Goal: Transaction & Acquisition: Obtain resource

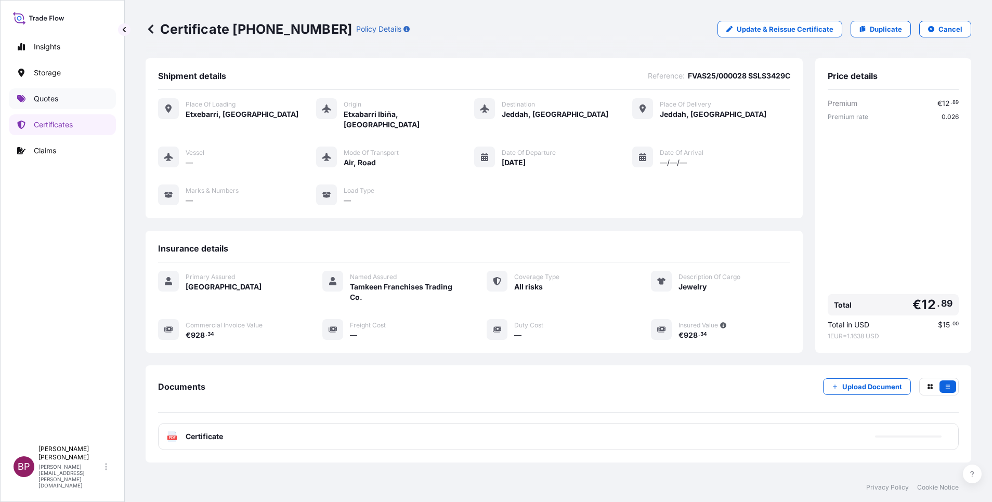
click at [53, 102] on p "Quotes" at bounding box center [46, 99] width 24 height 10
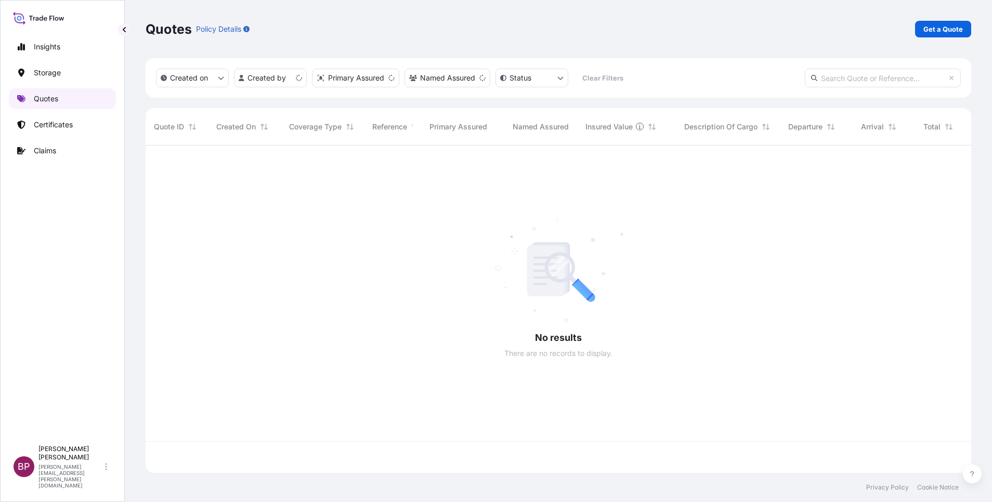
scroll to position [321, 814]
click at [948, 26] on p "Get a Quote" at bounding box center [943, 29] width 40 height 10
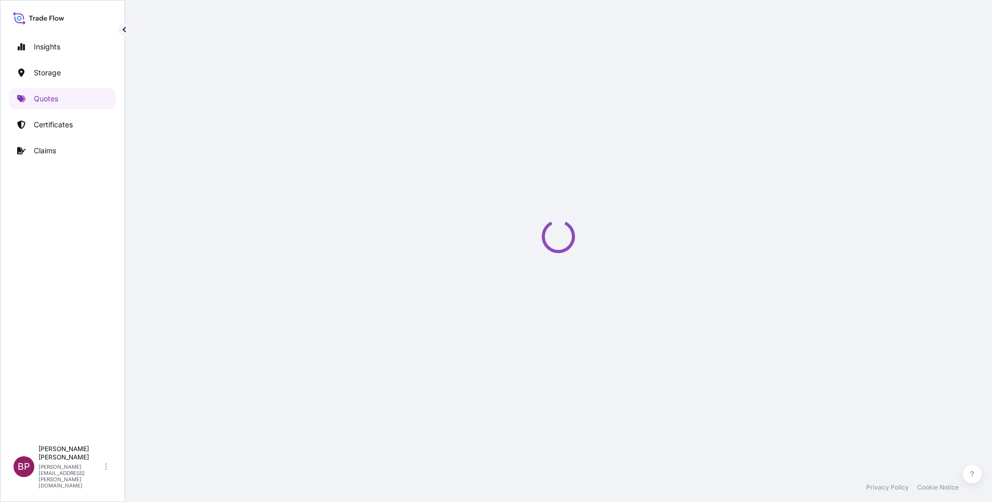
scroll to position [17, 0]
select select "Water"
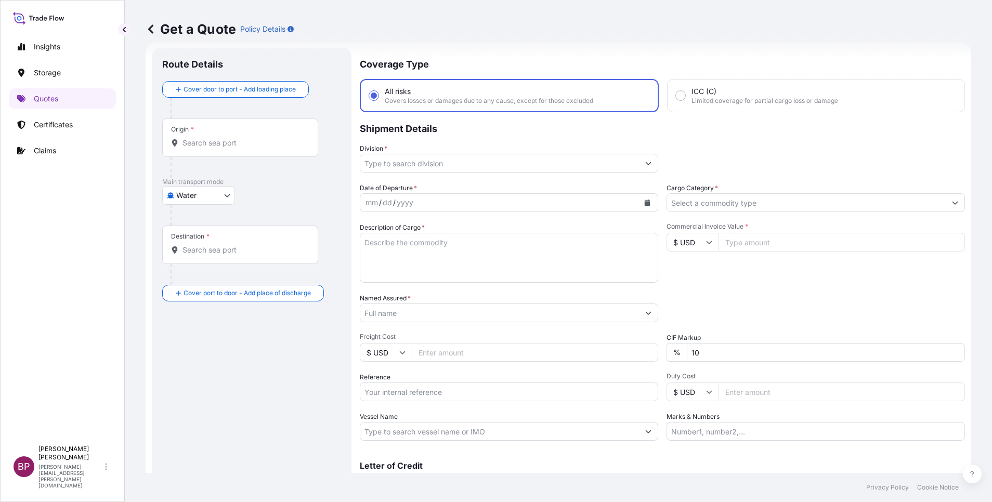
click at [776, 202] on input "Cargo Category *" at bounding box center [806, 202] width 279 height 19
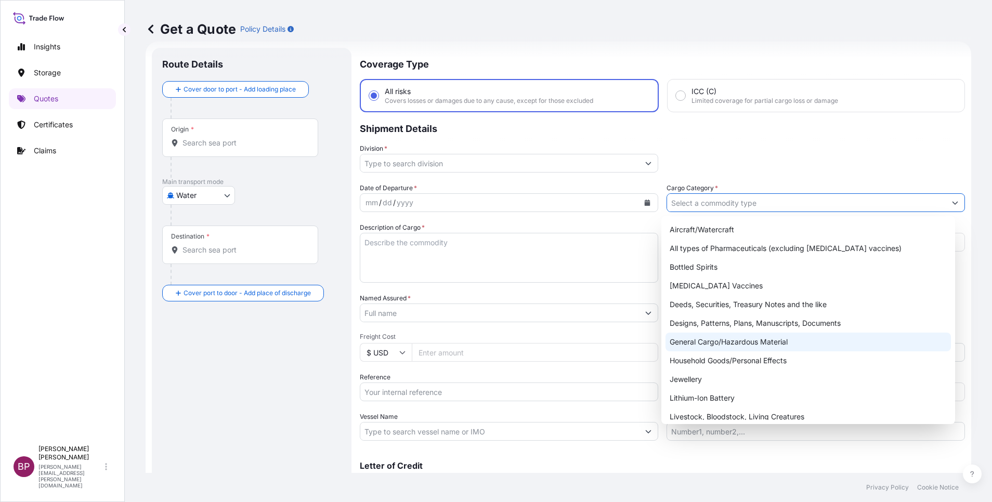
click at [740, 343] on div "General Cargo/Hazardous Material" at bounding box center [807, 342] width 285 height 19
type input "General Cargo/Hazardous Material"
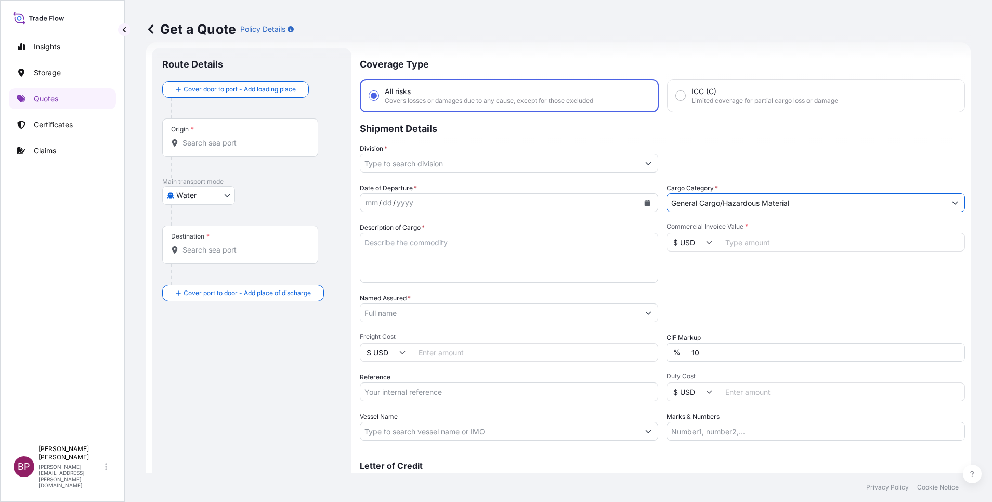
click at [645, 164] on icon "Show suggestions" at bounding box center [648, 163] width 6 height 6
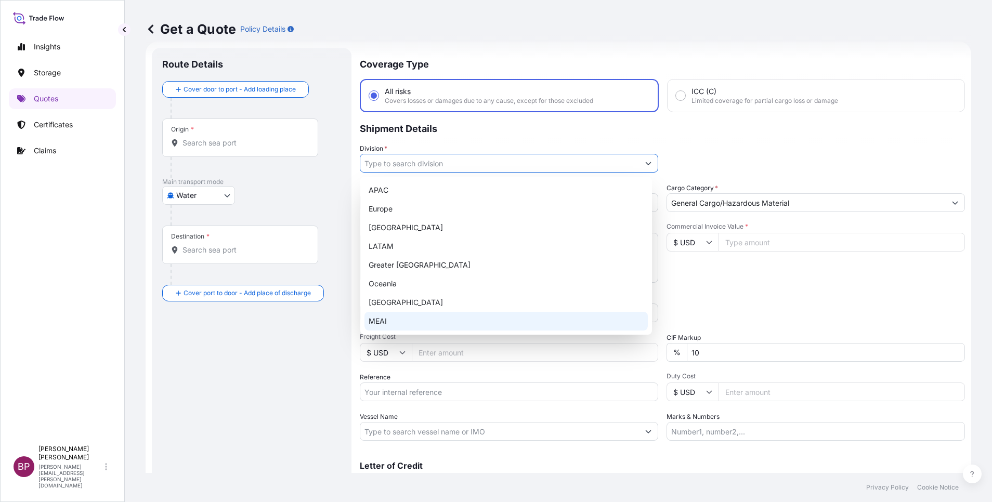
click at [434, 319] on div "MEAI" at bounding box center [505, 321] width 283 height 19
type input "MEAI"
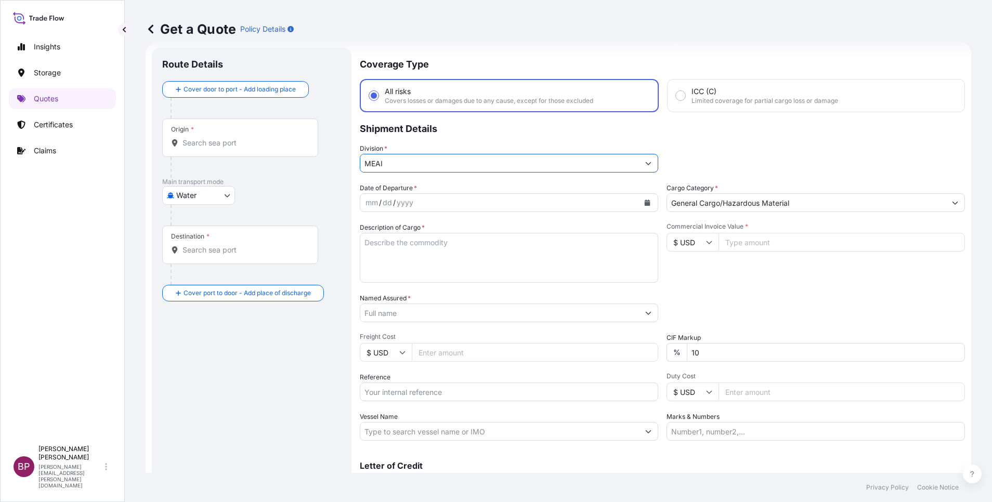
click at [758, 246] on input "Commercial Invoice Value *" at bounding box center [841, 242] width 246 height 19
paste input "33772.80"
type input "33772.80"
drag, startPoint x: 712, startPoint y: 353, endPoint x: 534, endPoint y: 343, distance: 178.1
click at [575, 351] on div "Date of Departure * mm / dd / yyyy Cargo Category * General Cargo/Hazardous Mat…" at bounding box center [662, 312] width 605 height 258
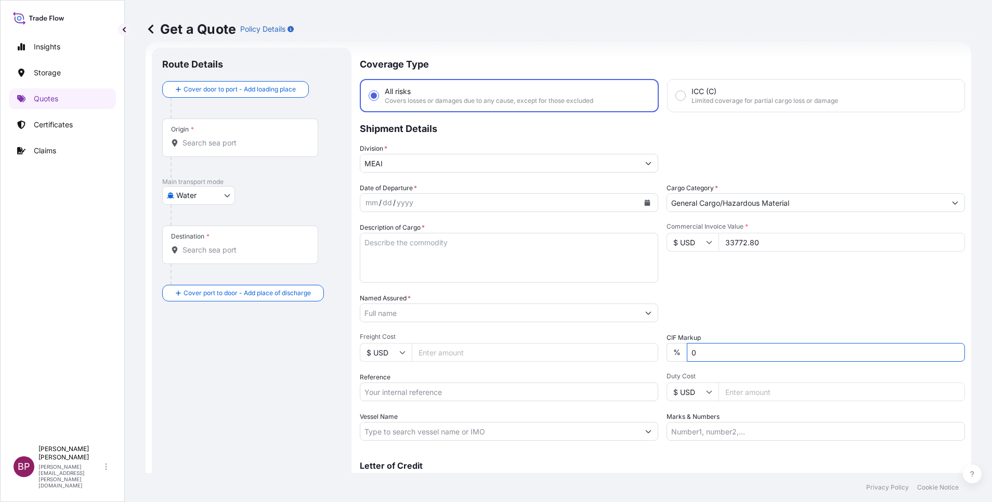
type input "0"
click at [436, 271] on textarea "Description of Cargo *" at bounding box center [509, 258] width 298 height 50
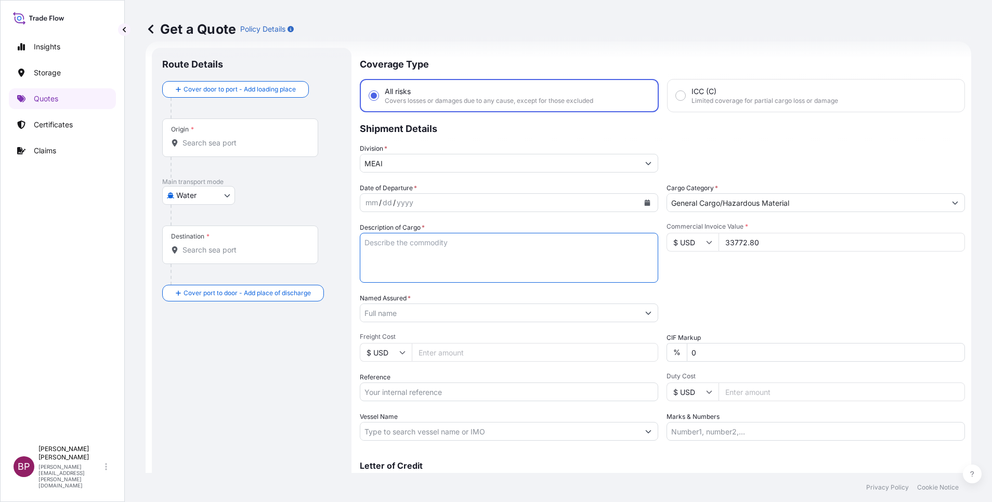
paste textarea "Furniture"
type textarea "Furniture"
click at [410, 389] on input "Reference" at bounding box center [509, 392] width 298 height 19
paste input "SSLS3092"
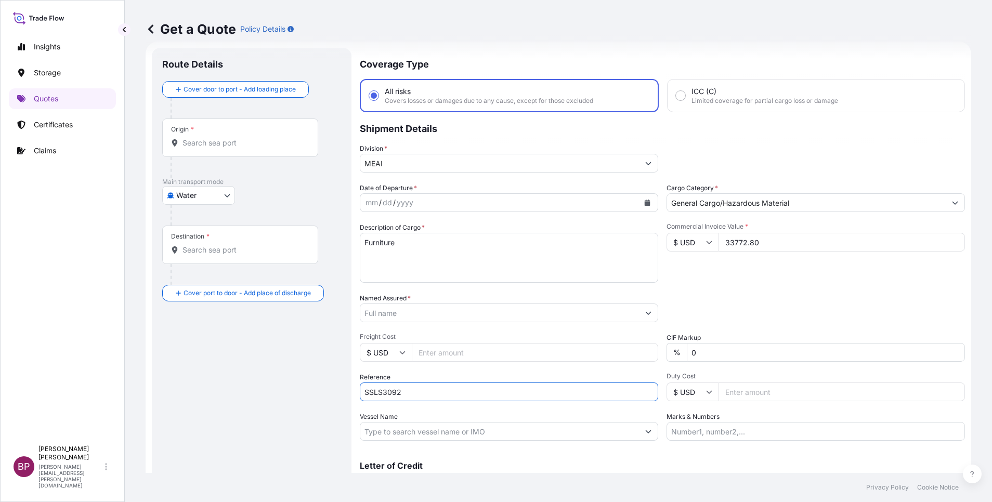
type input "SSLS3092"
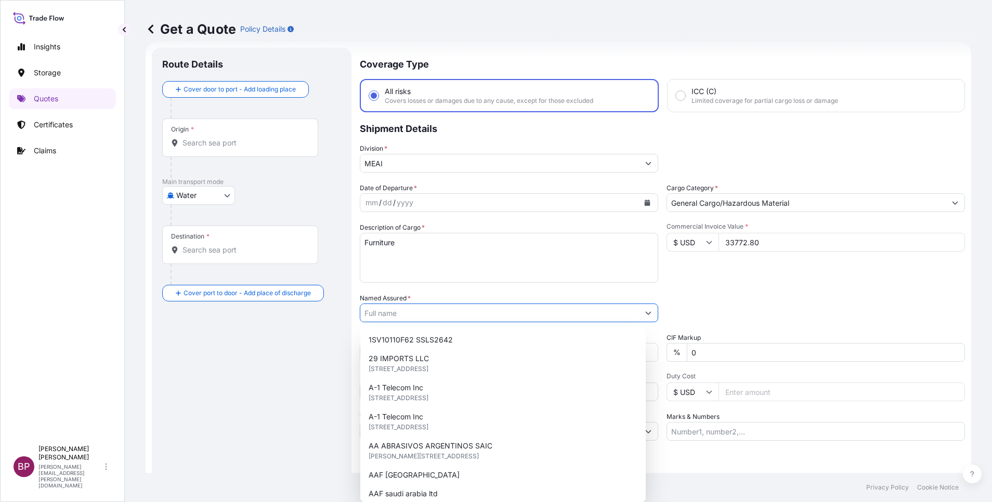
click at [472, 313] on input "Named Assured *" at bounding box center [499, 313] width 279 height 19
paste input "ETAB International"
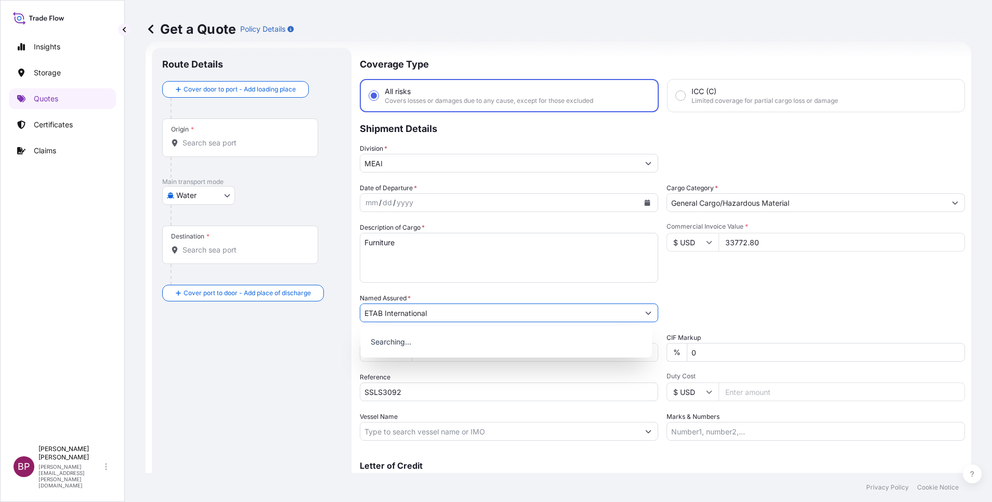
type input "ETAB International"
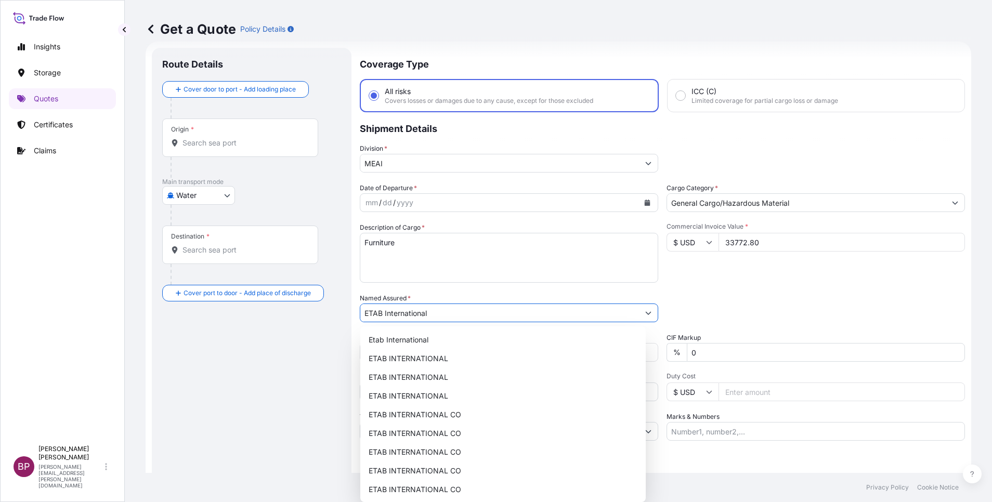
click at [639, 205] on button "Calendar" at bounding box center [647, 202] width 17 height 17
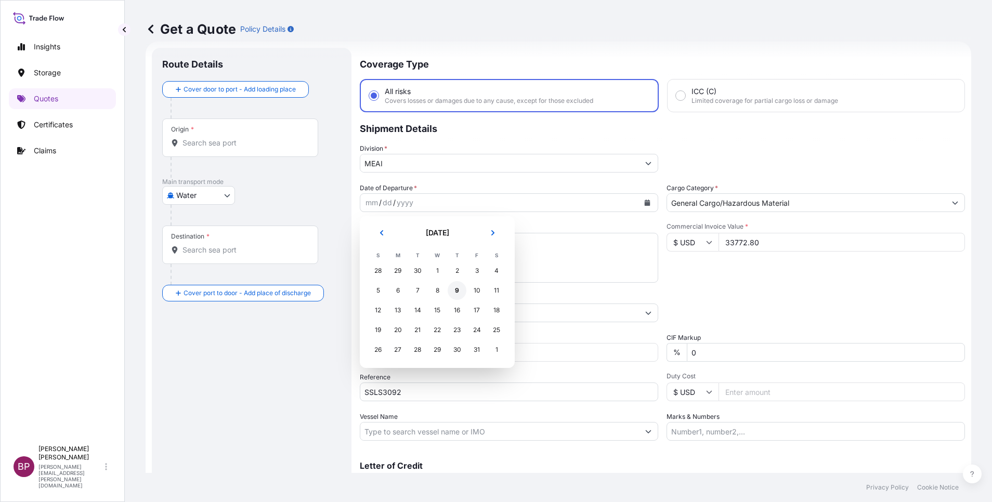
click at [462, 292] on div "9" at bounding box center [457, 290] width 19 height 19
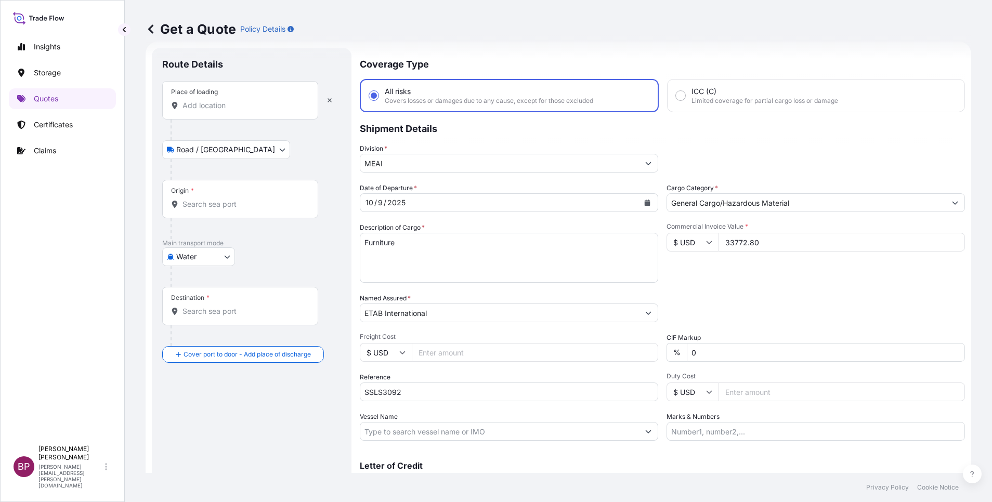
click at [237, 103] on input "Place of loading" at bounding box center [243, 105] width 123 height 10
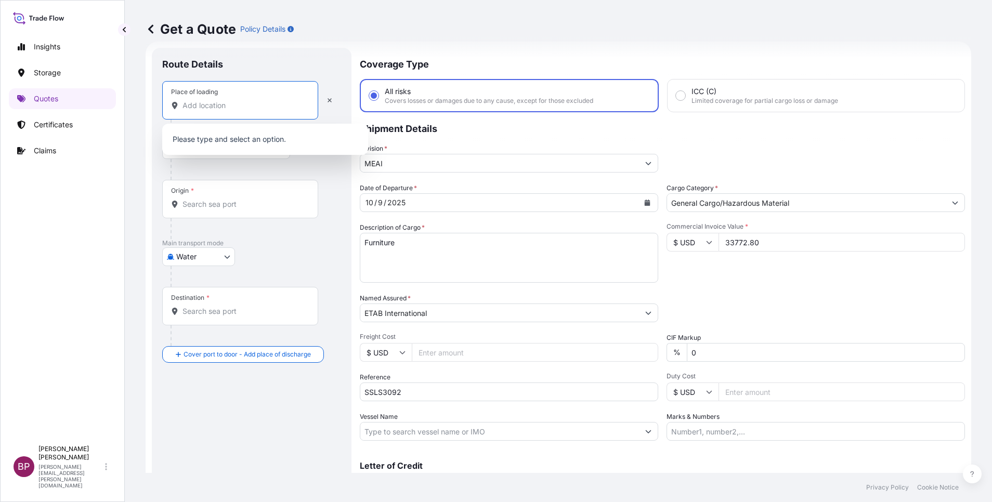
paste input "YANTIAN"
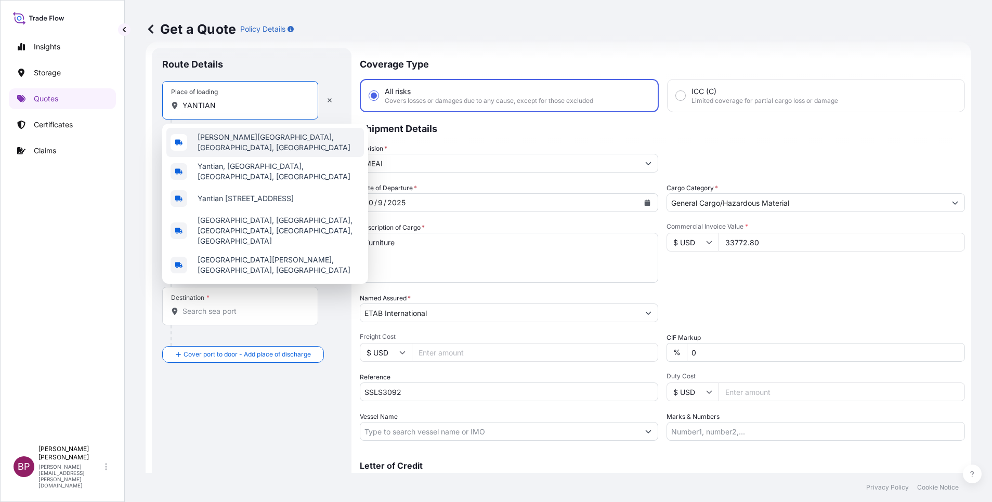
click at [263, 146] on div "[PERSON_NAME][GEOGRAPHIC_DATA], [GEOGRAPHIC_DATA], [GEOGRAPHIC_DATA]" at bounding box center [265, 142] width 198 height 29
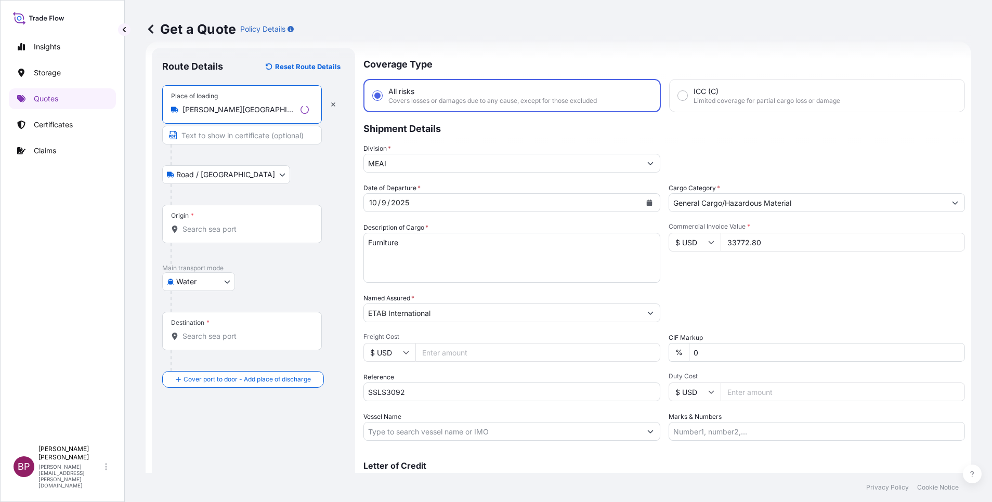
type input "[PERSON_NAME][GEOGRAPHIC_DATA], [GEOGRAPHIC_DATA], [GEOGRAPHIC_DATA]"
click at [234, 228] on input "Origin *" at bounding box center [245, 229] width 126 height 10
paste input "YANTIAN"
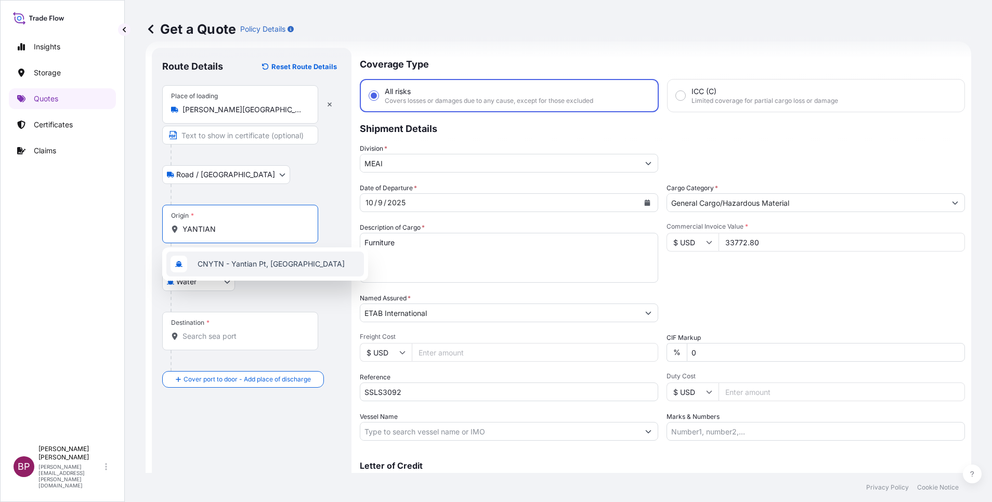
click at [271, 267] on span "CNYTN - Yantian Pt, [GEOGRAPHIC_DATA]" at bounding box center [271, 264] width 147 height 10
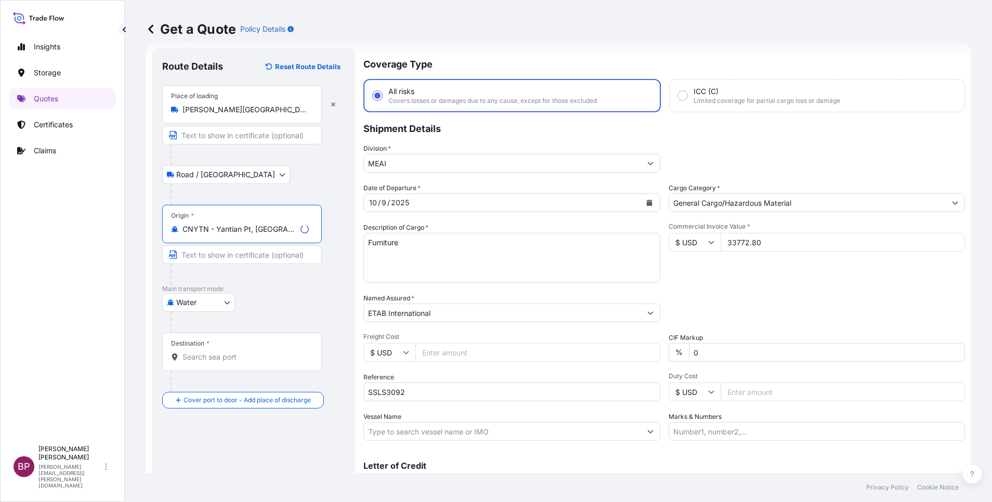
type input "CNYTN - Yantian Pt, [GEOGRAPHIC_DATA]"
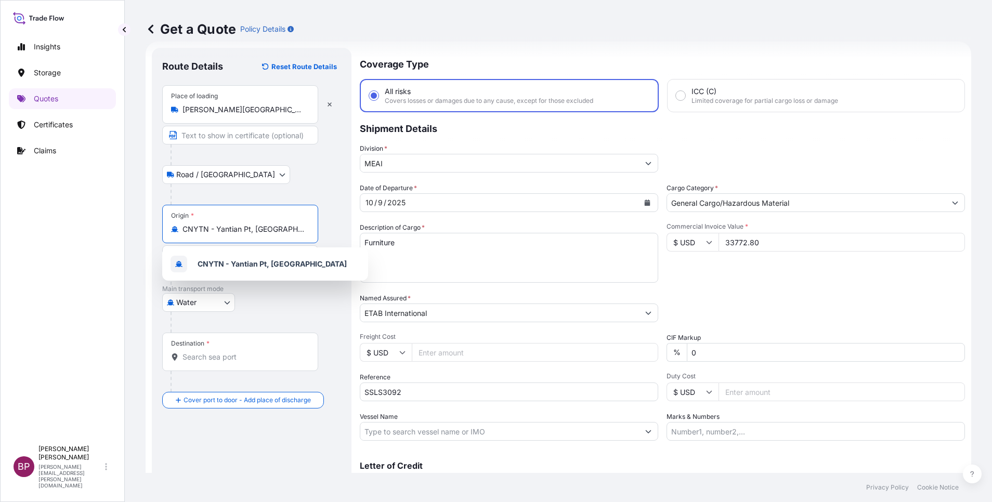
click at [264, 359] on input "Destination *" at bounding box center [243, 357] width 123 height 10
paste input "DAMMAM"
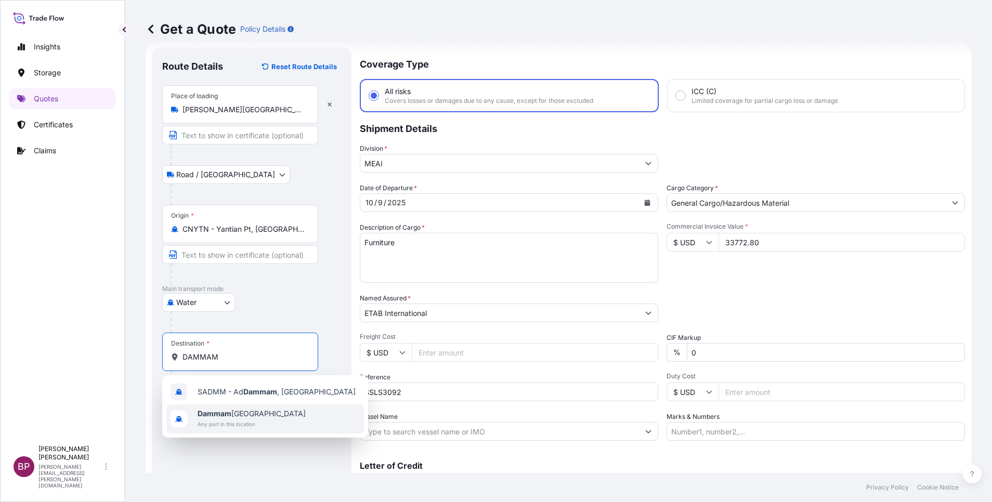
click at [259, 421] on span "Any port in this location" at bounding box center [252, 424] width 108 height 10
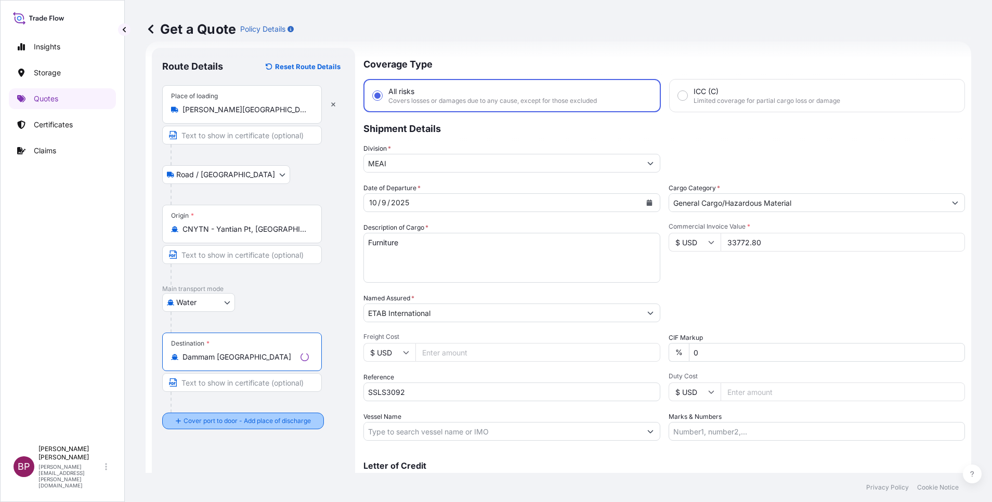
type input "Dammam [GEOGRAPHIC_DATA]"
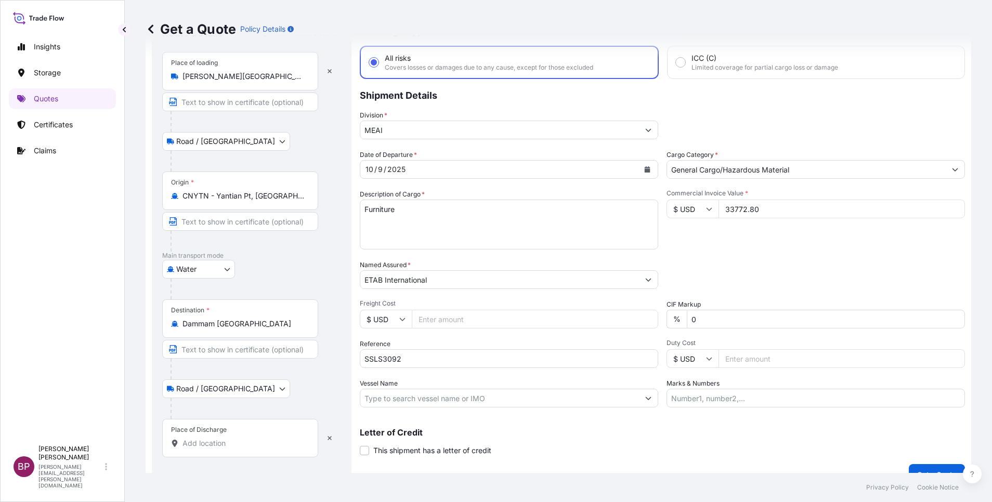
scroll to position [68, 0]
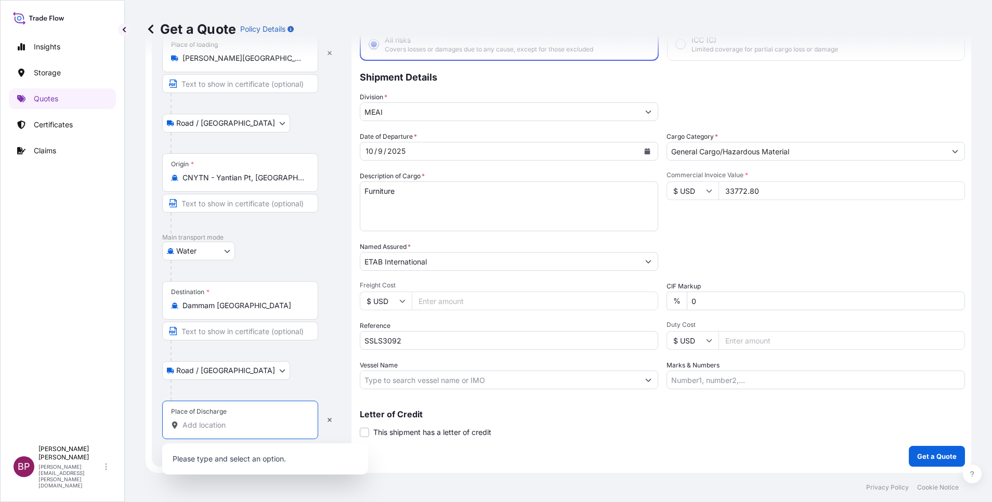
click at [247, 421] on input "Place of Discharge" at bounding box center [243, 425] width 123 height 10
paste input "DAMMAM"
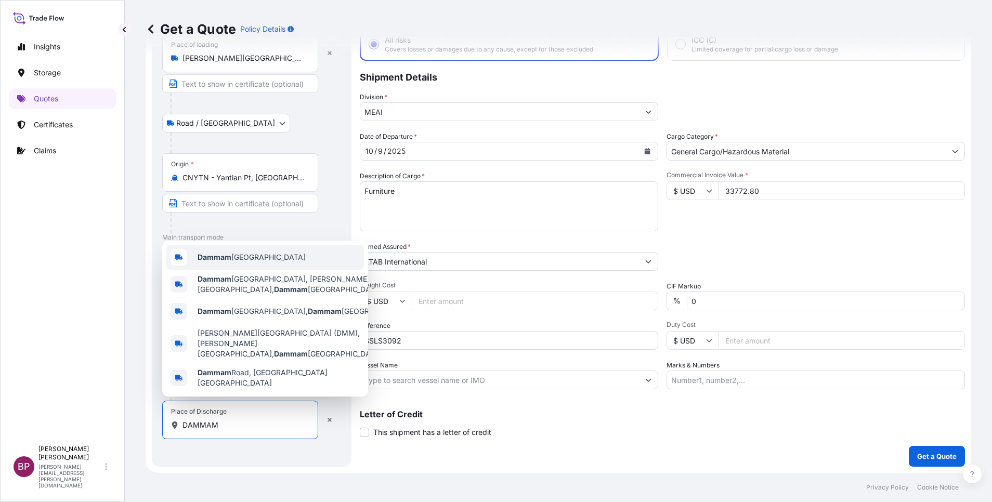
click at [270, 263] on span "Dammam [GEOGRAPHIC_DATA]" at bounding box center [252, 257] width 108 height 10
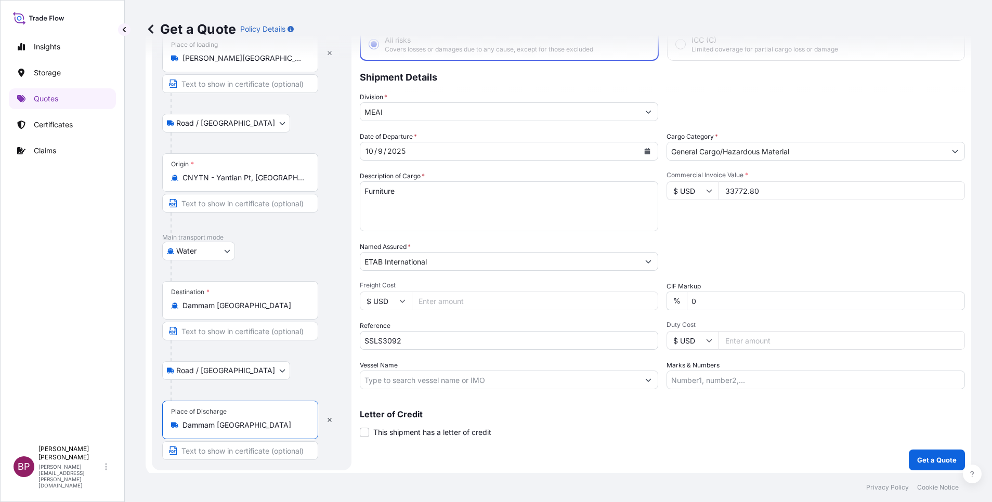
type input "Dammam [GEOGRAPHIC_DATA]"
click at [311, 264] on div at bounding box center [256, 270] width 171 height 21
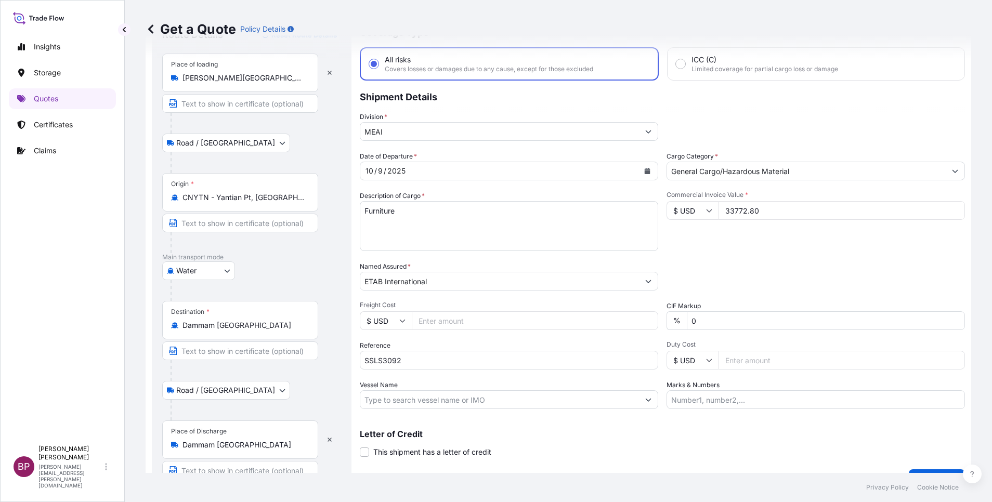
scroll to position [72, 0]
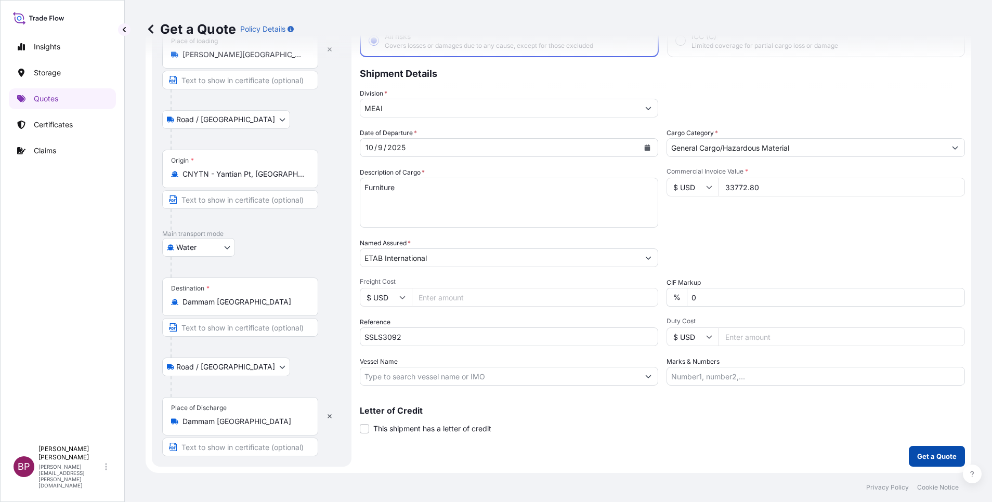
click at [917, 460] on p "Get a Quote" at bounding box center [937, 456] width 40 height 10
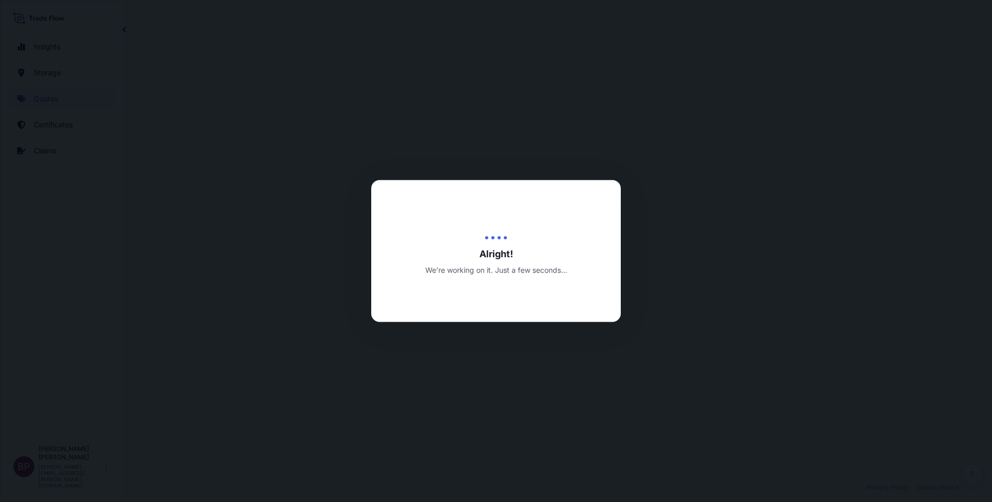
select select "Road / [GEOGRAPHIC_DATA]"
select select "Water"
select select "Road / [GEOGRAPHIC_DATA]"
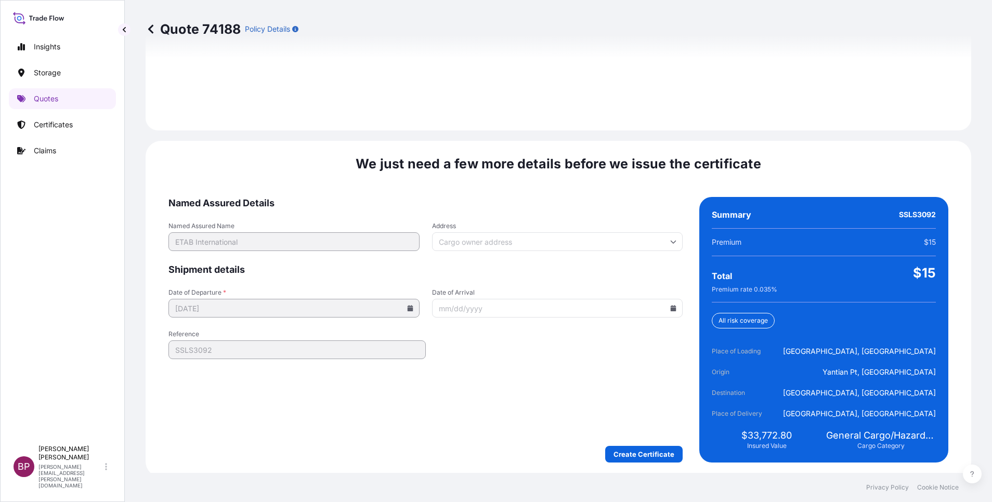
scroll to position [1541, 0]
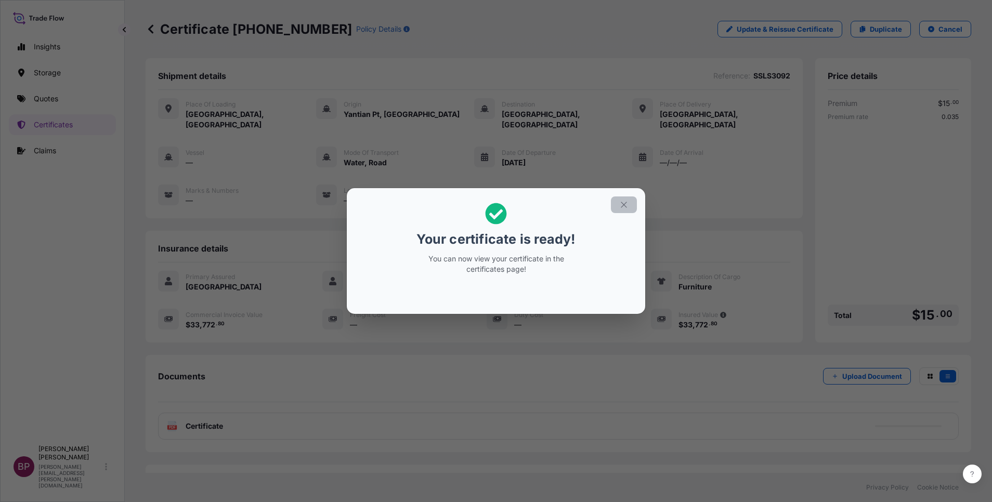
click at [624, 207] on icon "button" at bounding box center [623, 204] width 9 height 9
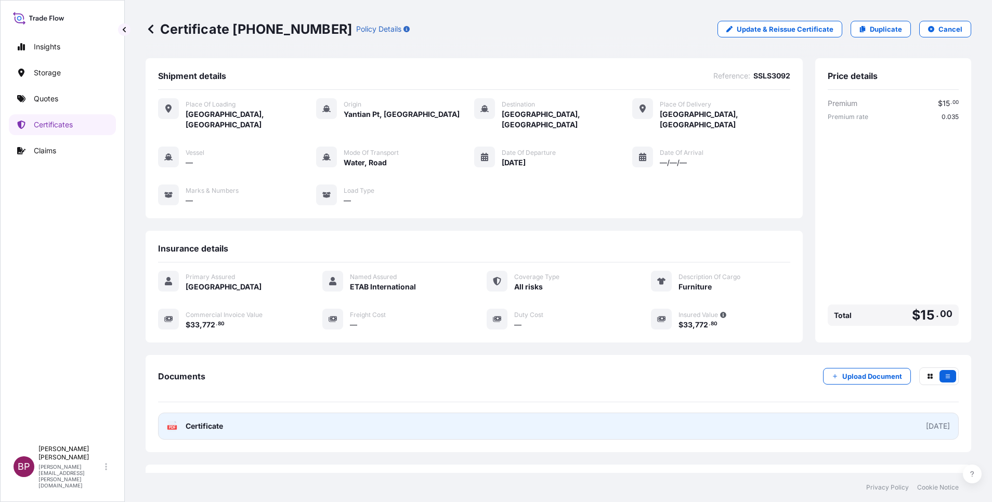
click at [210, 421] on span "Certificate" at bounding box center [204, 426] width 37 height 10
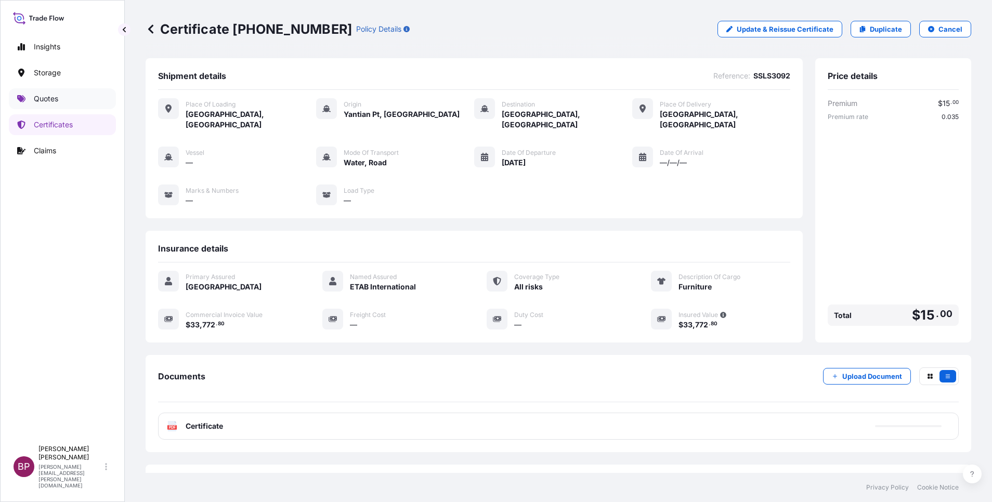
click at [55, 100] on p "Quotes" at bounding box center [46, 99] width 24 height 10
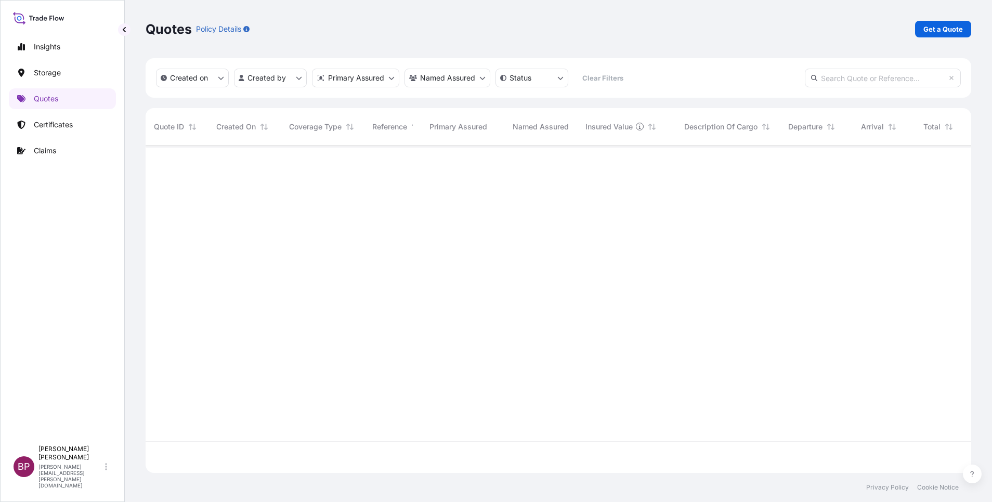
scroll to position [321, 814]
click at [946, 27] on p "Get a Quote" at bounding box center [943, 29] width 40 height 10
select select "Water"
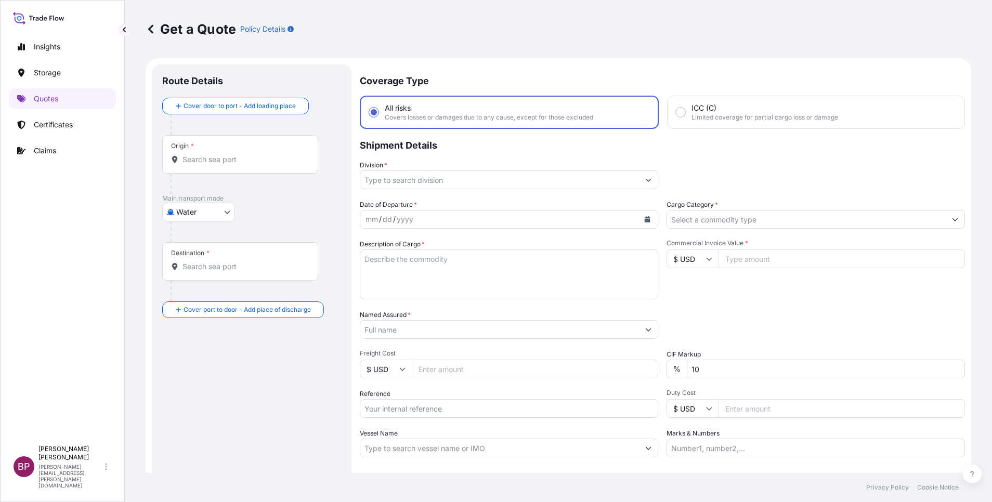
scroll to position [17, 0]
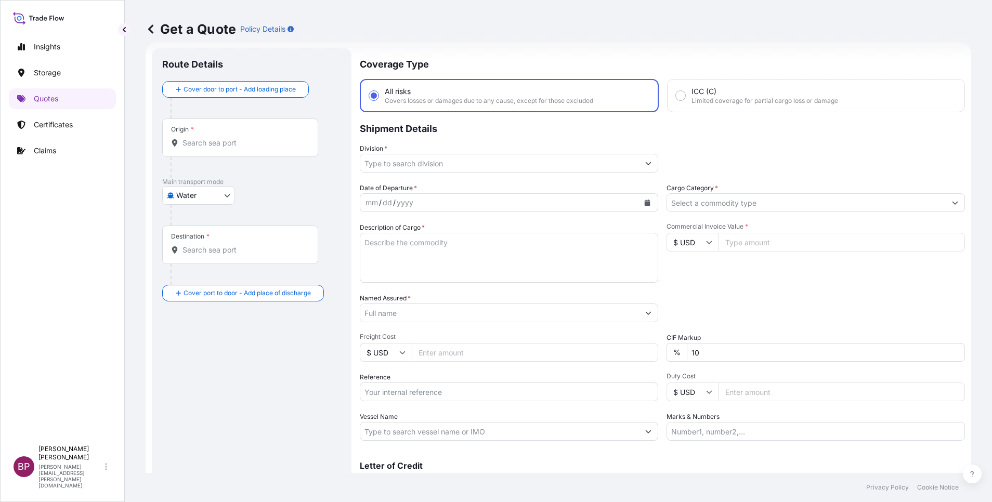
click at [431, 394] on input "Reference" at bounding box center [509, 392] width 298 height 19
paste input "SSLS3257"
type input "SSLS3257"
click at [501, 312] on input "Named Assured *" at bounding box center [499, 313] width 279 height 19
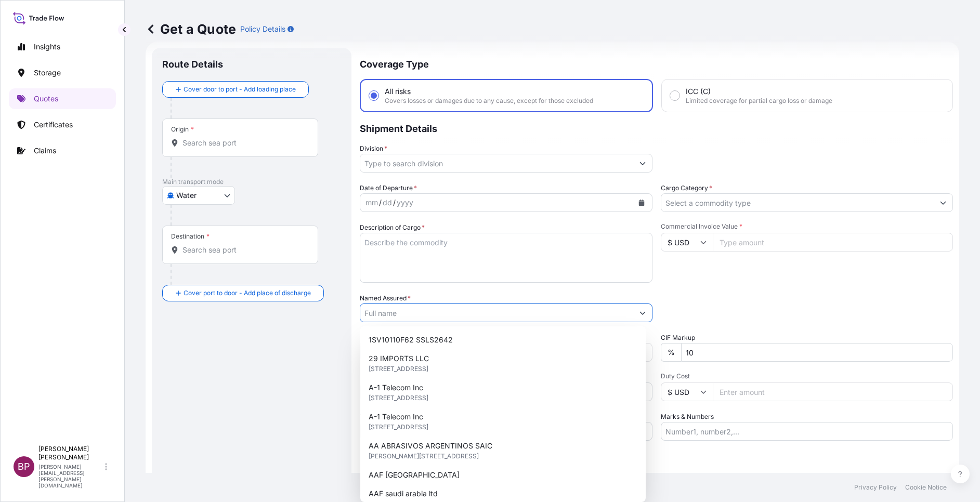
paste input "RAISSY TRADING & [DOMAIN_NAME]"
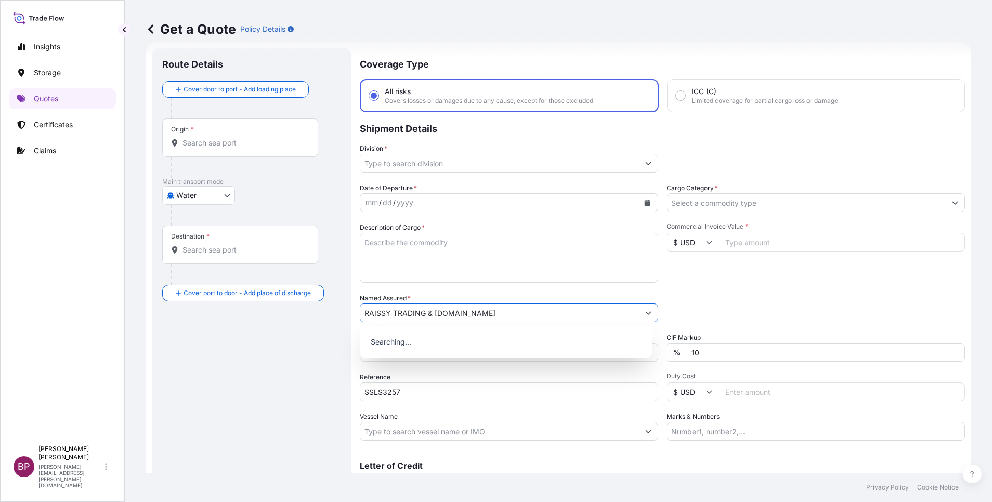
type input "RAISSY TRADING & [DOMAIN_NAME]"
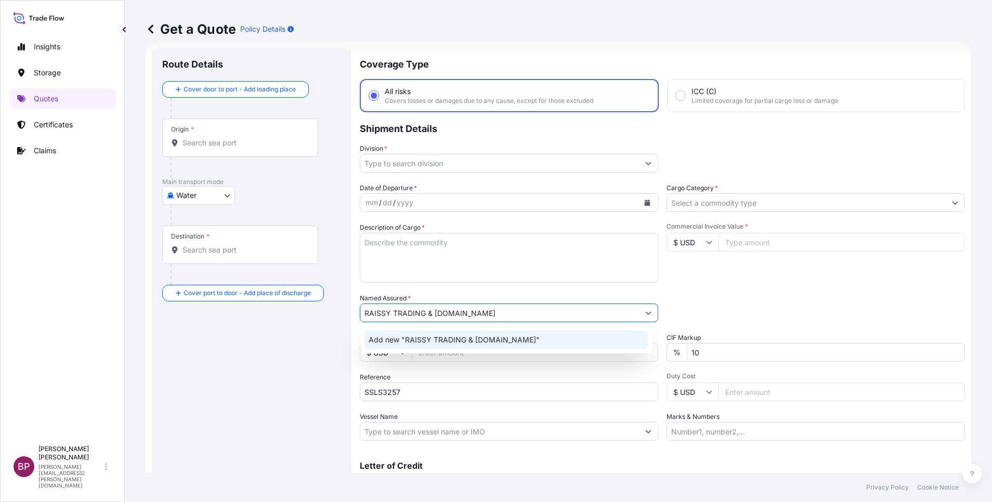
click at [507, 260] on textarea "Description of Cargo *" at bounding box center [509, 258] width 298 height 50
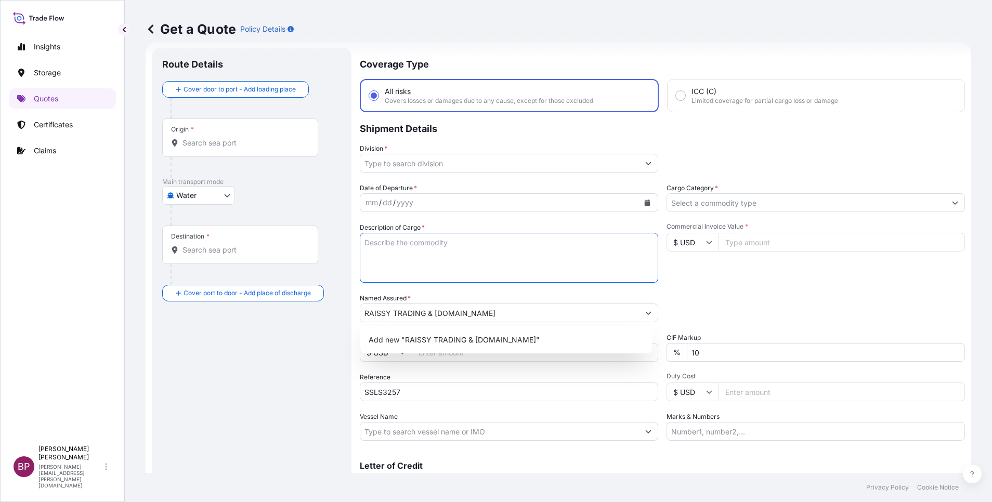
paste textarea "Transformers"
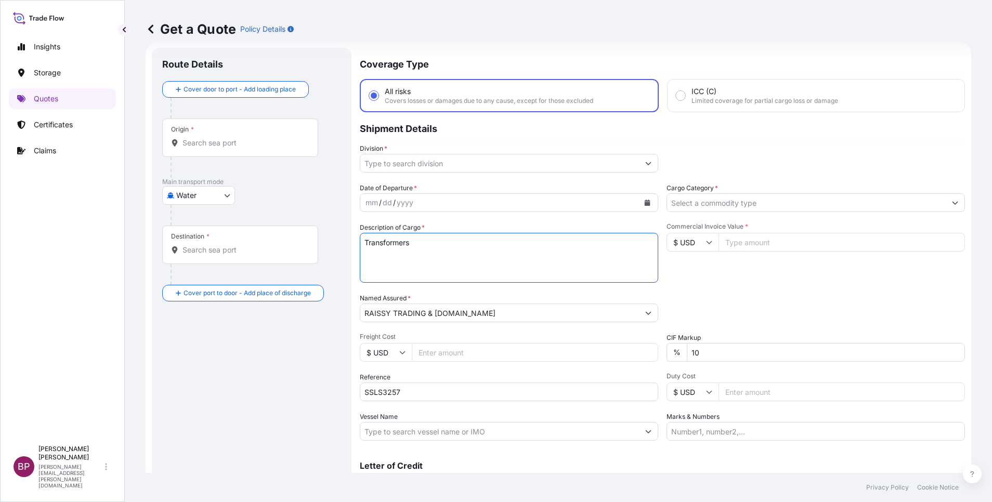
type textarea "Transformers"
click at [765, 246] on input "Commercial Invoice Value *" at bounding box center [841, 242] width 246 height 19
paste input "1502164"
type input "1502164"
drag, startPoint x: 573, startPoint y: 356, endPoint x: 521, endPoint y: 352, distance: 52.2
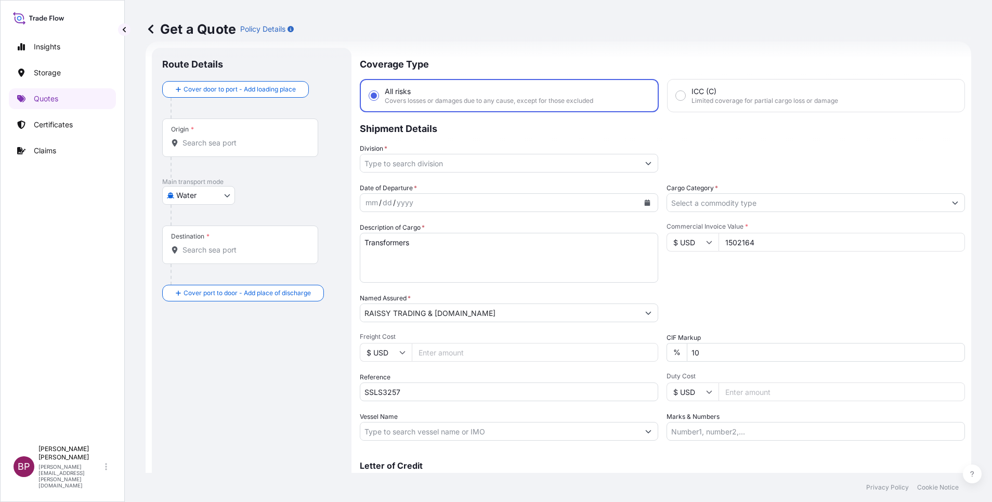
click at [521, 352] on div "Date of Departure * mm / dd / yyyy Cargo Category * Description of Cargo * Tran…" at bounding box center [662, 312] width 605 height 258
type input "0"
click at [226, 193] on body "0 Insights Storage Quotes Certificates Claims BP [PERSON_NAME] Kurian [EMAIL_AD…" at bounding box center [496, 251] width 992 height 502
click at [206, 260] on div "Inland" at bounding box center [198, 260] width 64 height 19
select select "Inland"
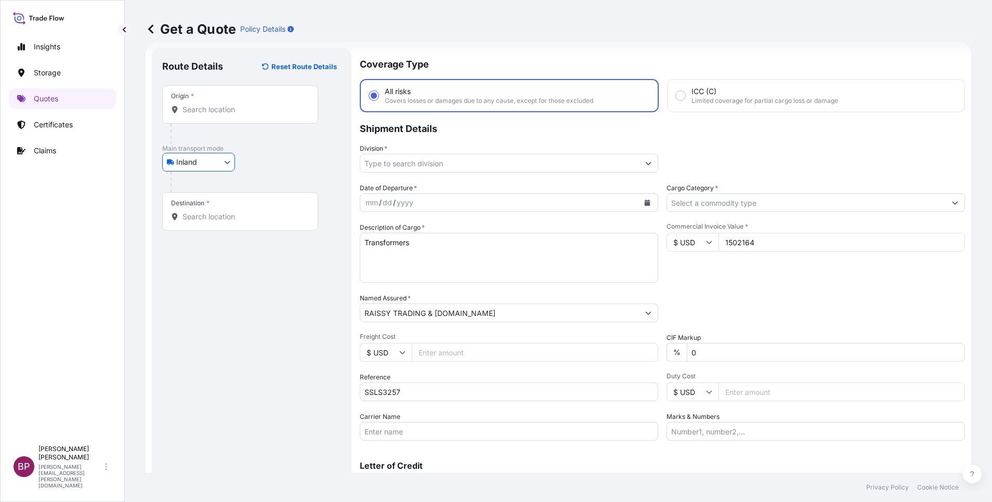
click at [255, 112] on input "Origin *" at bounding box center [243, 109] width 123 height 10
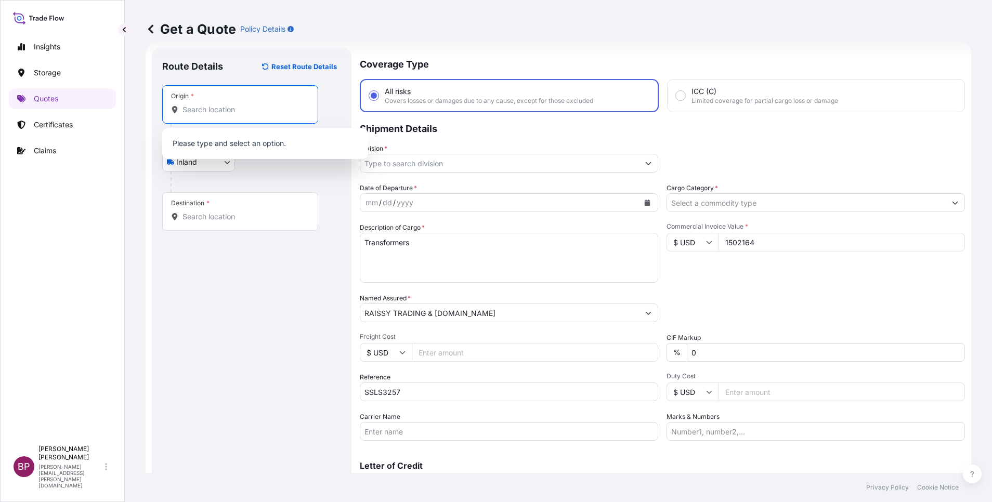
paste input "Dammam"
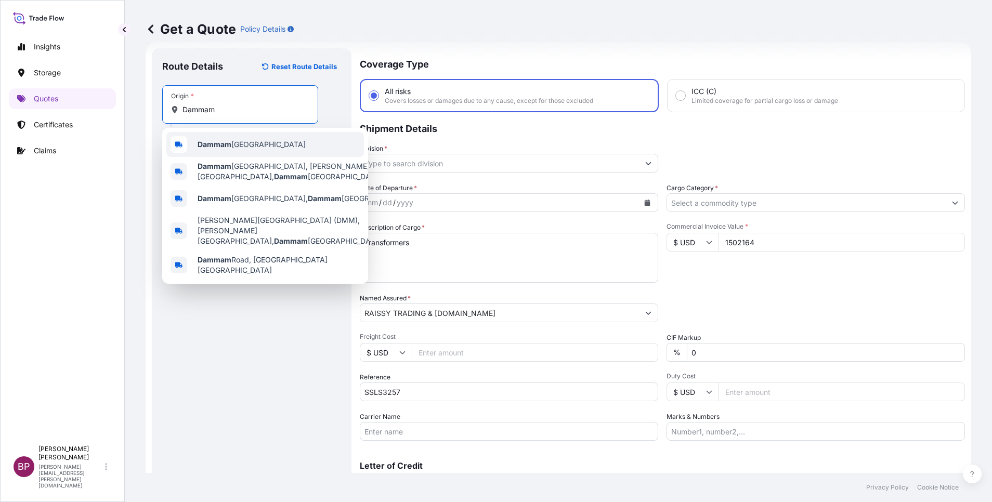
click at [256, 143] on span "Dammam [GEOGRAPHIC_DATA]" at bounding box center [252, 144] width 108 height 10
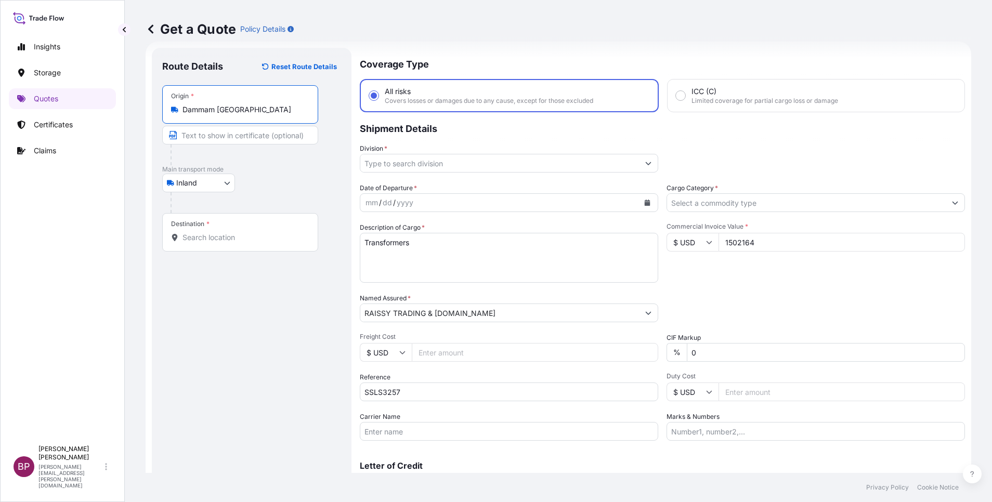
type input "Dammam [GEOGRAPHIC_DATA]"
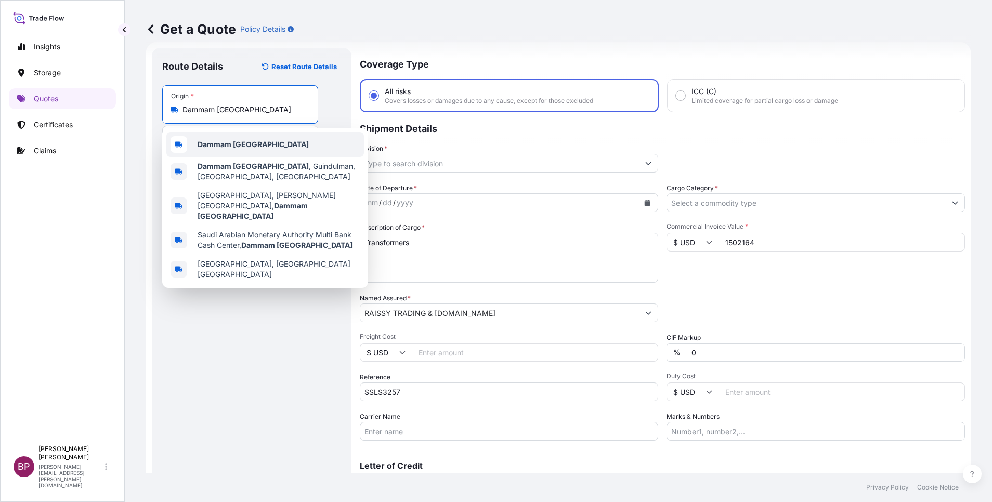
click at [261, 149] on span "Dammam [GEOGRAPHIC_DATA]" at bounding box center [253, 144] width 111 height 10
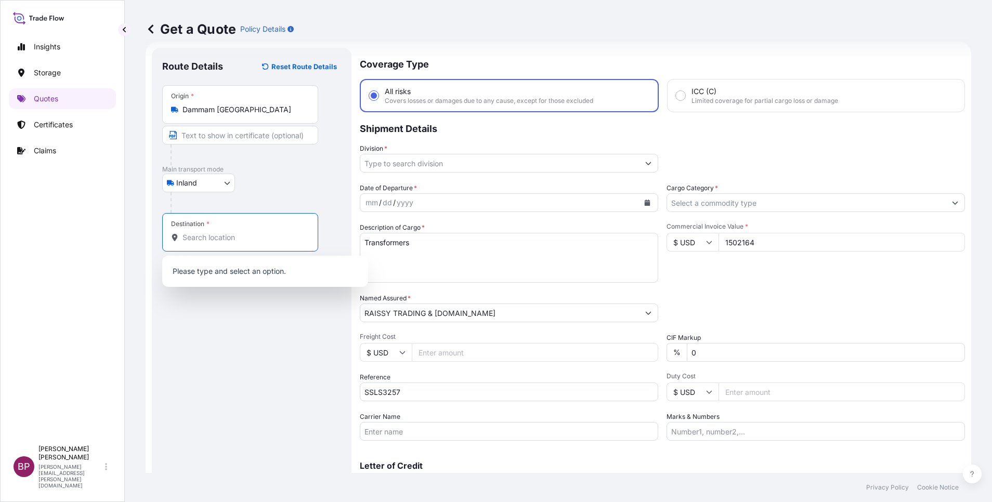
click at [250, 242] on input "Destination *" at bounding box center [243, 237] width 123 height 10
paste input "Najran"
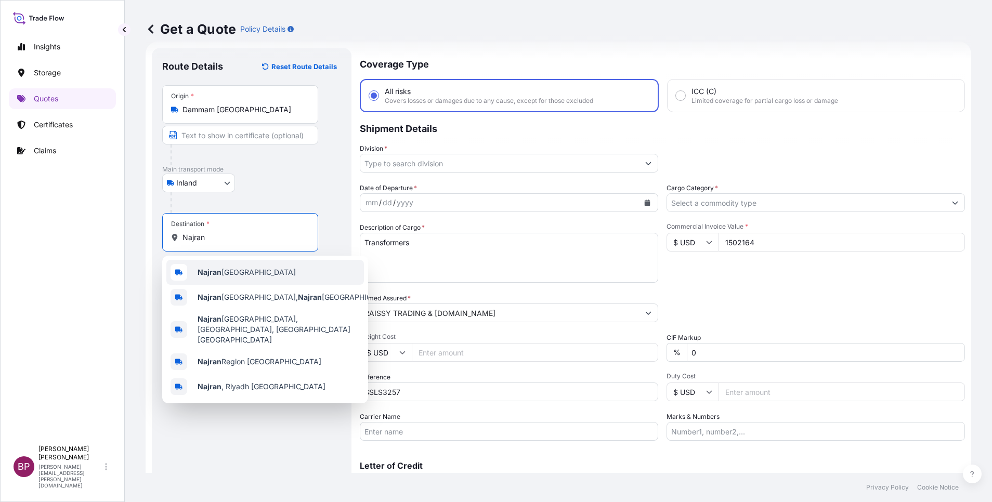
click at [249, 269] on span "Najran [GEOGRAPHIC_DATA]" at bounding box center [247, 272] width 98 height 10
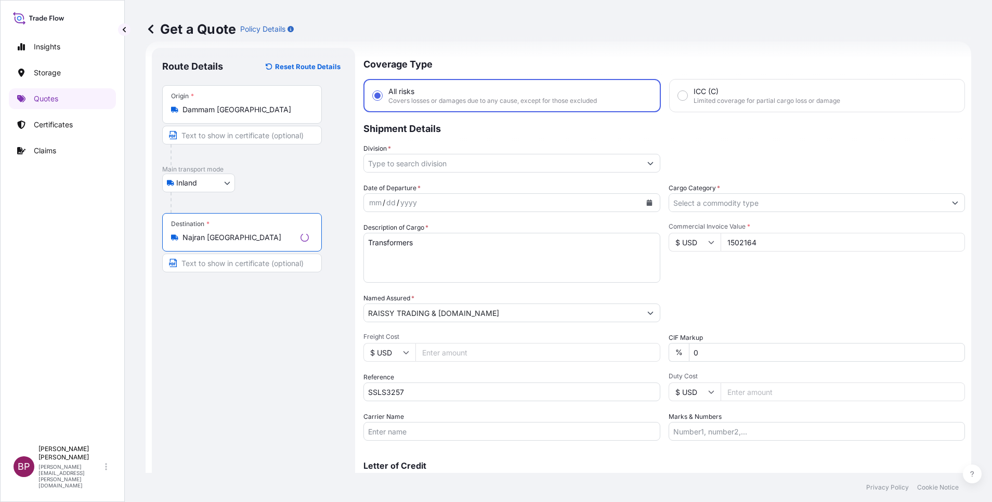
type input "Najran [GEOGRAPHIC_DATA]"
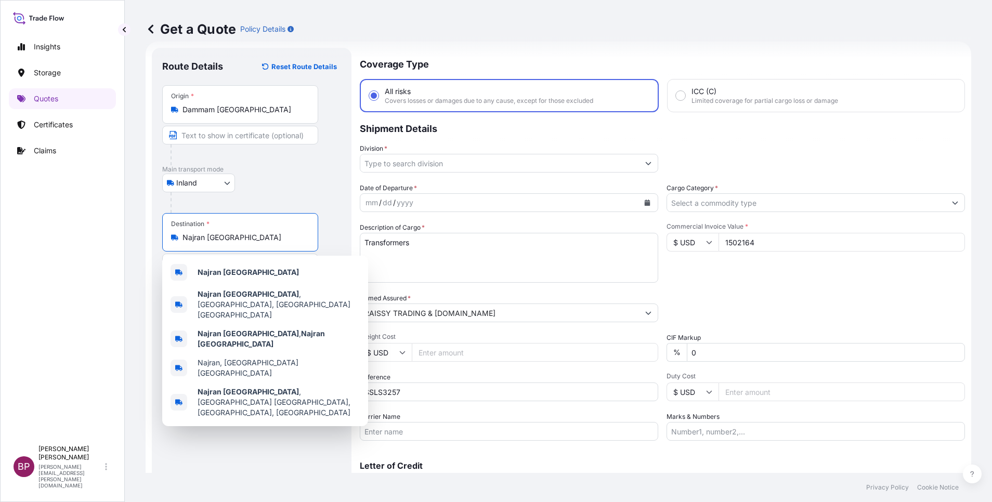
click at [645, 204] on icon "Calendar" at bounding box center [648, 203] width 6 height 6
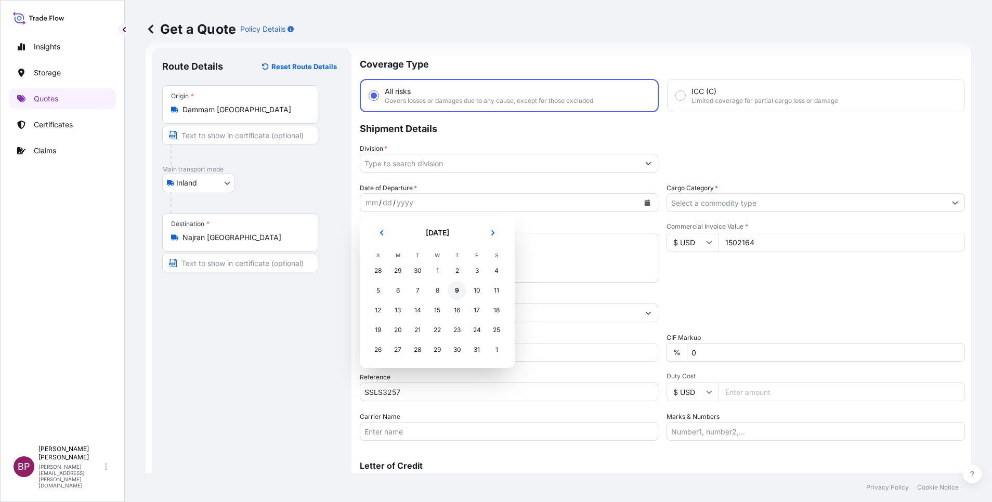
click at [458, 292] on div "9" at bounding box center [457, 290] width 19 height 19
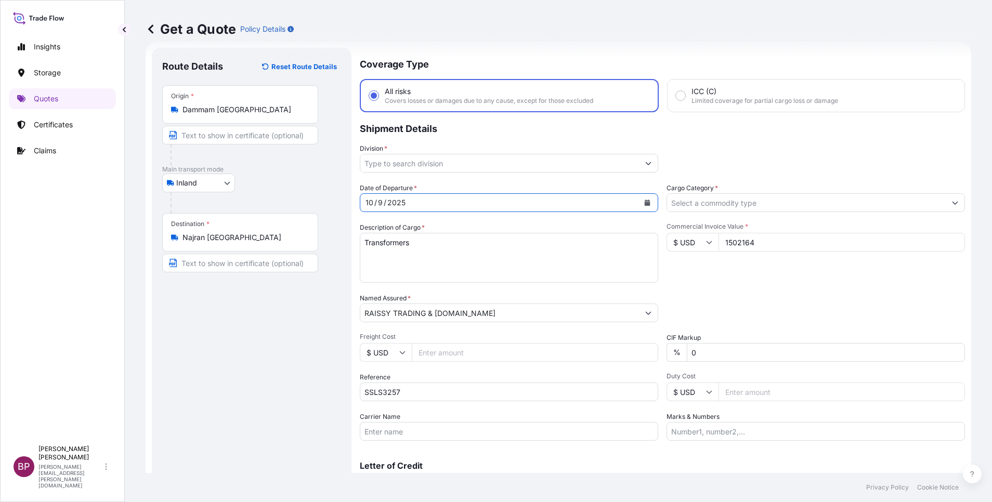
click at [773, 204] on input "Cargo Category *" at bounding box center [806, 202] width 279 height 19
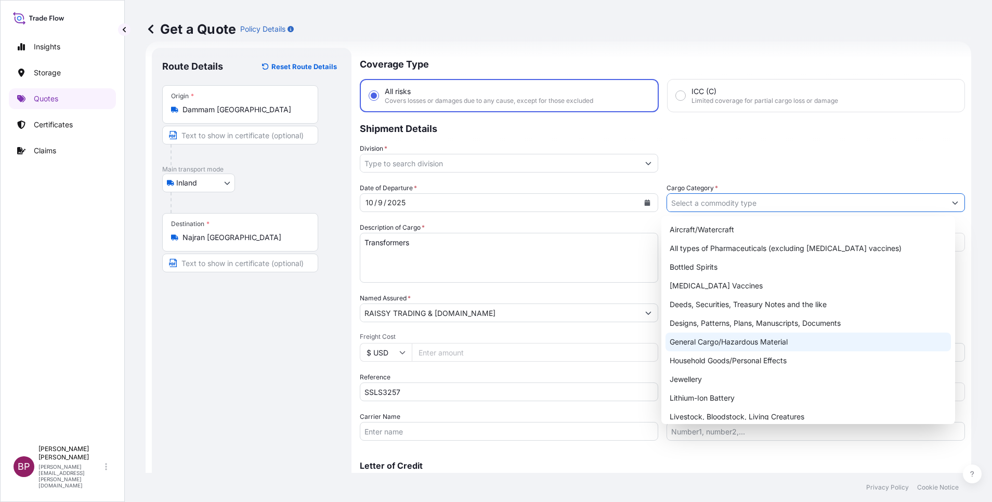
click at [744, 338] on div "General Cargo/Hazardous Material" at bounding box center [807, 342] width 285 height 19
type input "General Cargo/Hazardous Material"
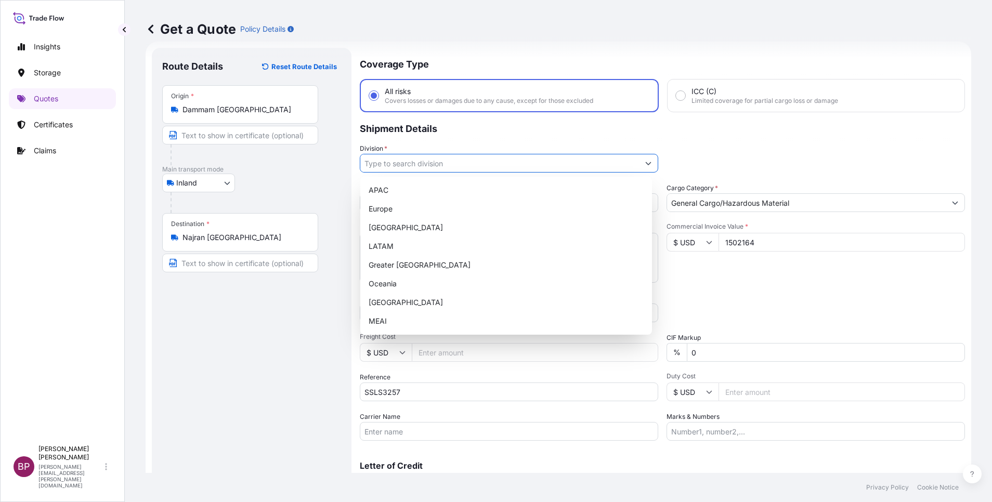
click at [645, 161] on icon "Show suggestions" at bounding box center [648, 163] width 6 height 6
click at [411, 318] on div "MEAI" at bounding box center [505, 321] width 283 height 19
type input "MEAI"
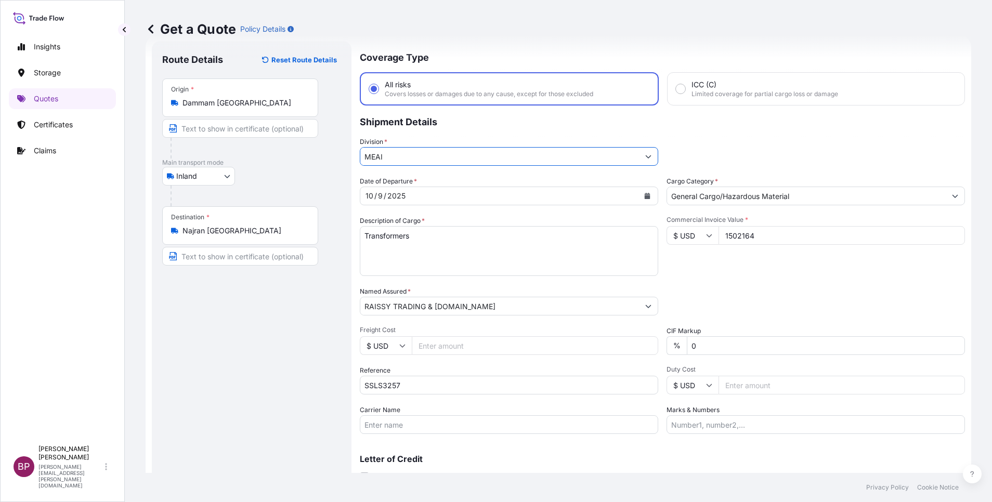
scroll to position [0, 0]
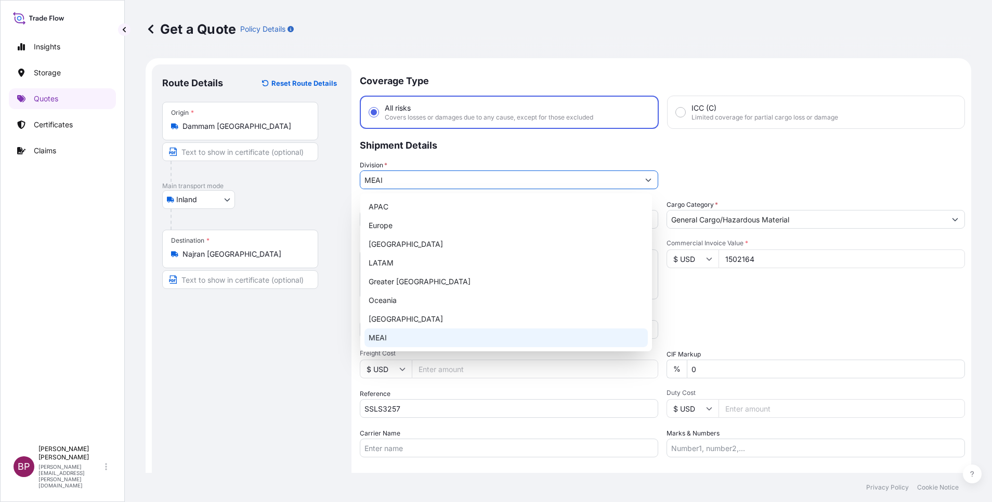
click at [424, 335] on div "MEAI" at bounding box center [505, 338] width 283 height 19
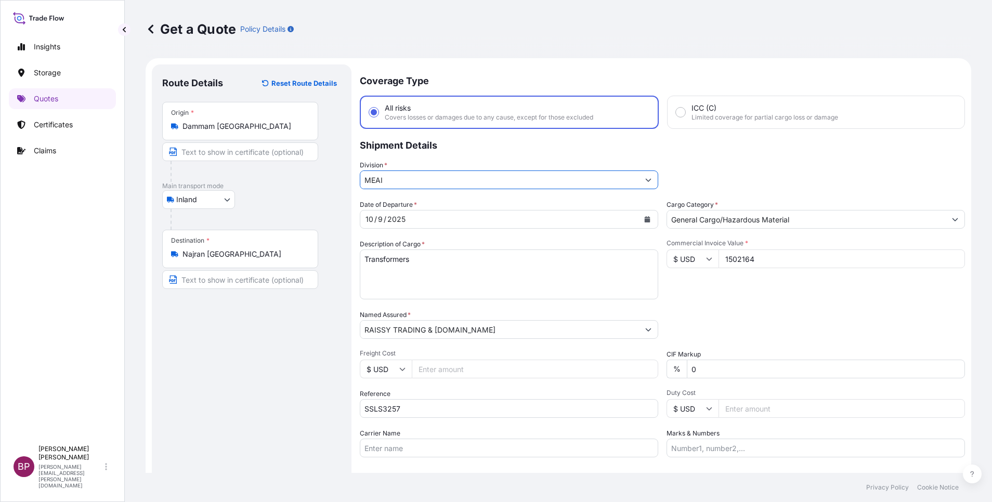
click at [805, 299] on div "Date of Departure * [DATE] Cargo Category * General Cargo/Hazardous Material De…" at bounding box center [662, 329] width 605 height 258
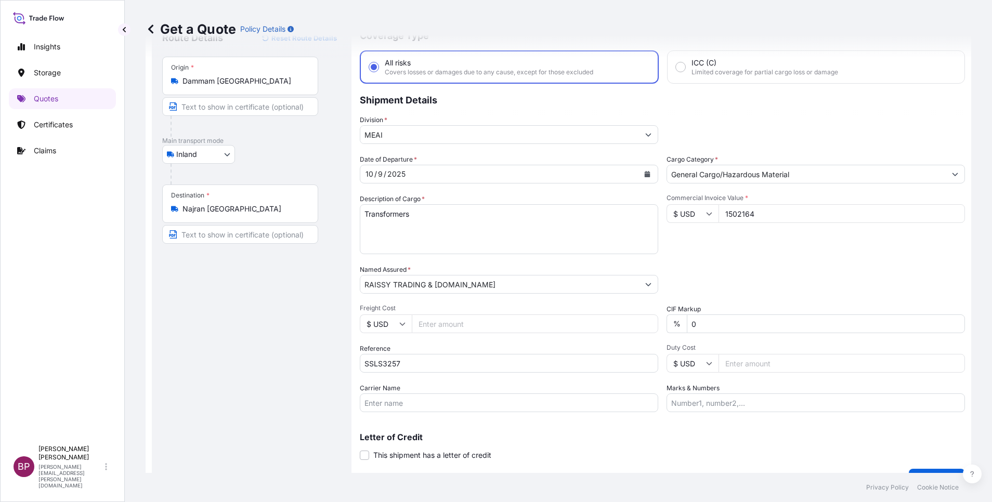
scroll to position [68, 0]
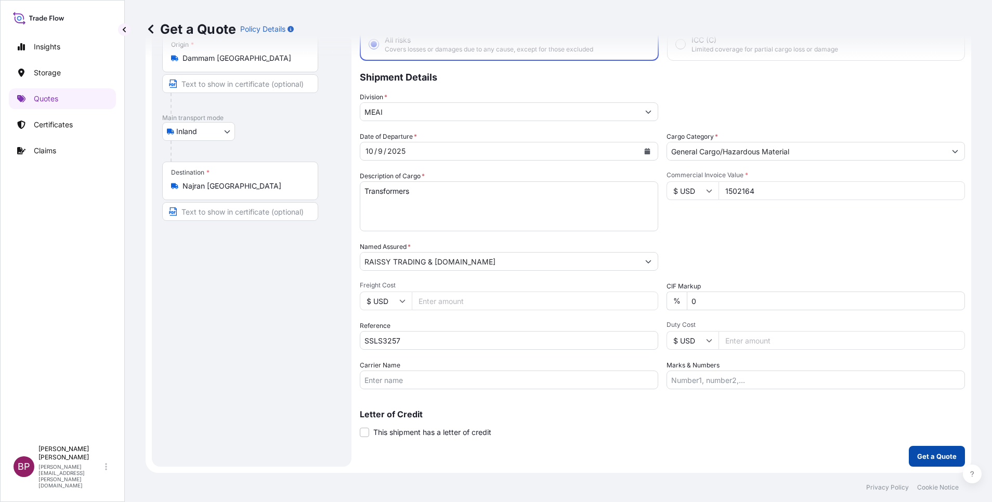
click at [922, 455] on p "Get a Quote" at bounding box center [937, 456] width 40 height 10
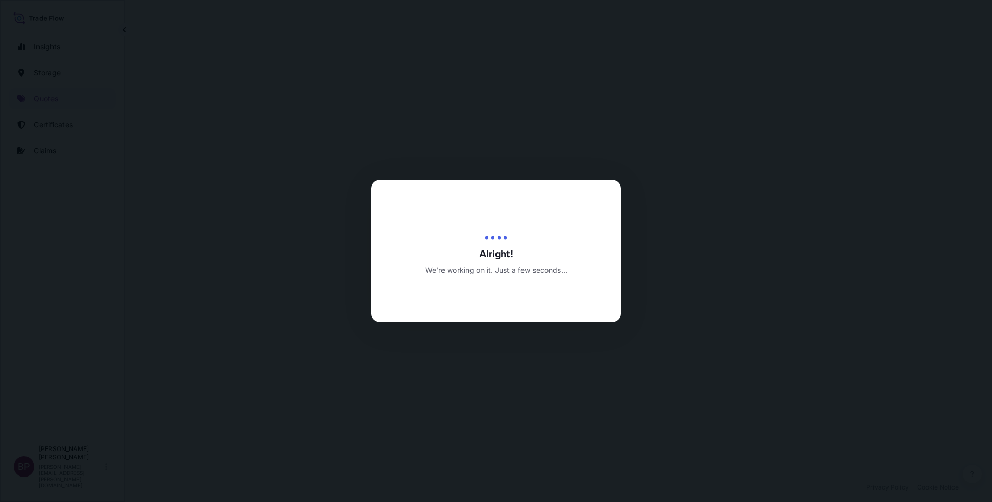
select select "Inland"
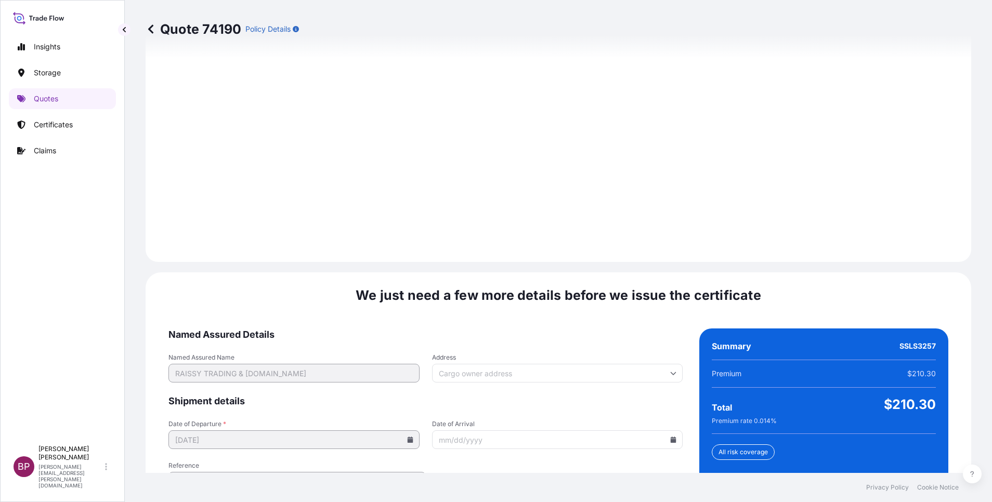
scroll to position [1458, 0]
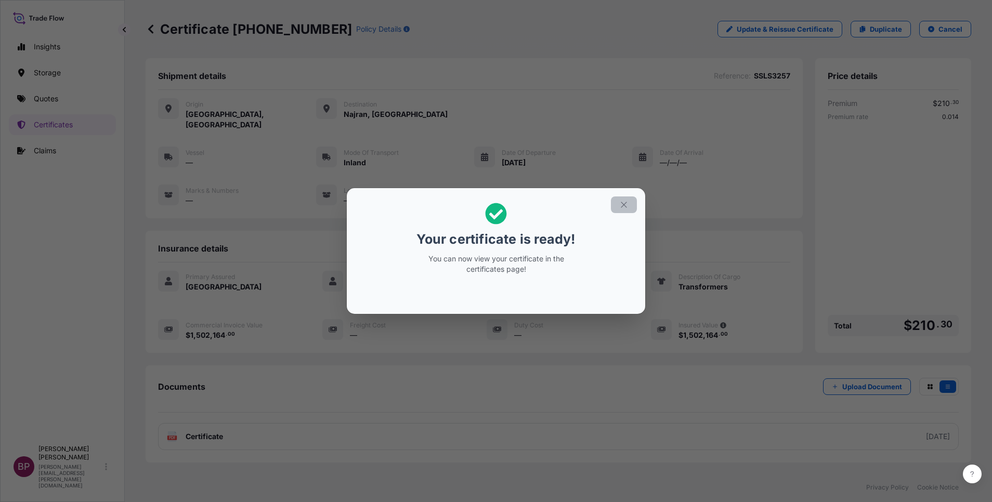
click at [628, 205] on icon "button" at bounding box center [623, 204] width 9 height 9
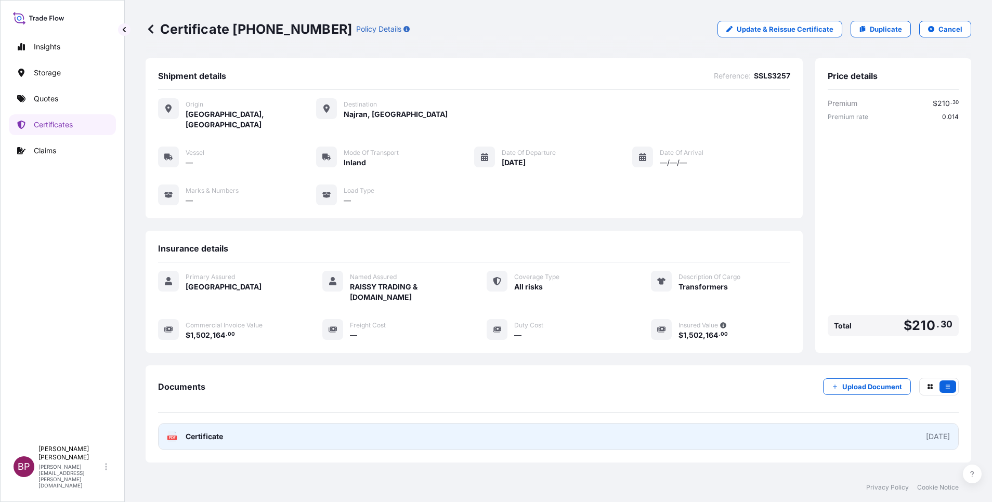
click at [210, 431] on span "Certificate" at bounding box center [204, 436] width 37 height 10
